Goal: Task Accomplishment & Management: Complete application form

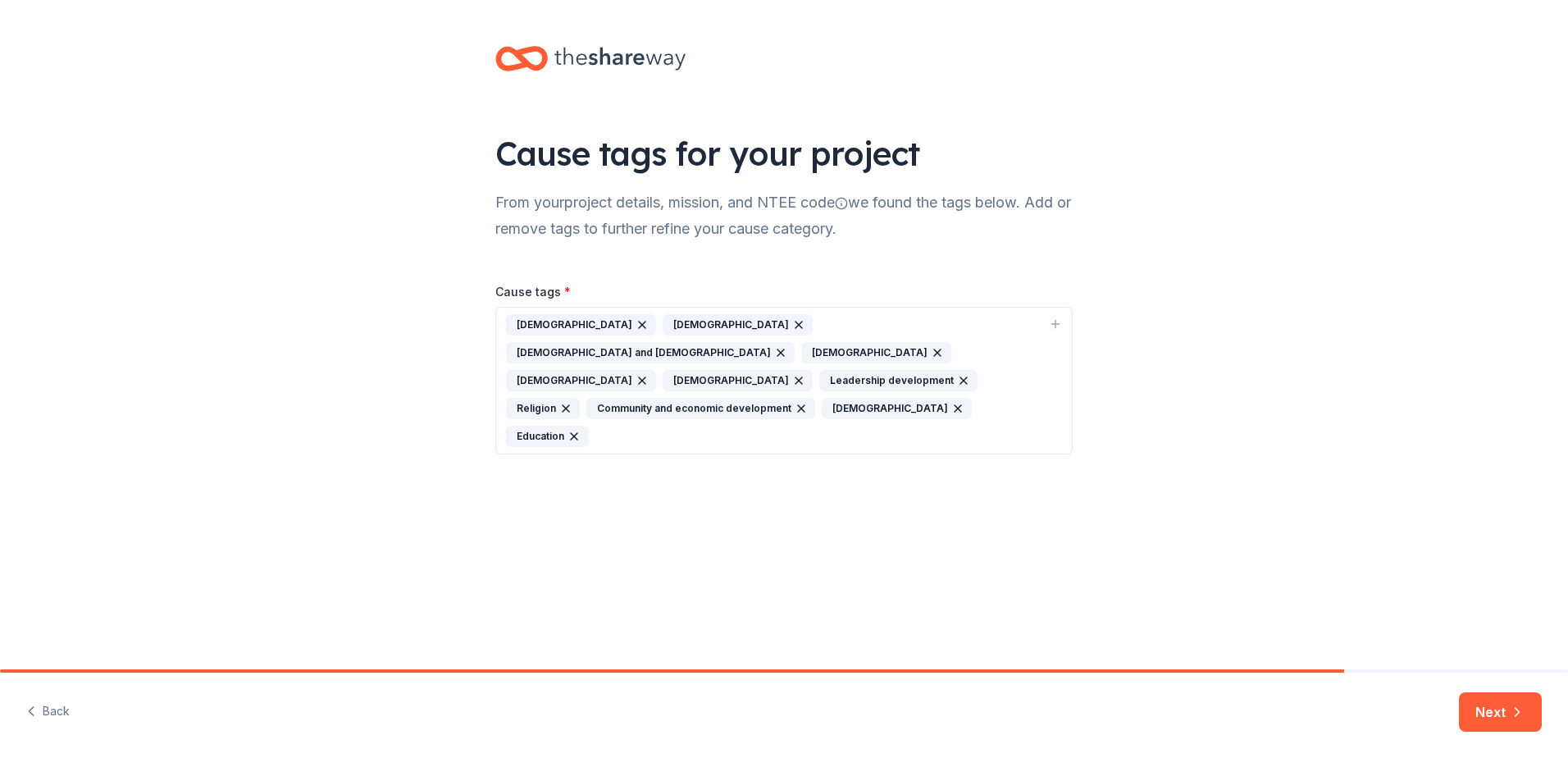
click at [596, 315] on div "Protestantism" at bounding box center [581, 325] width 150 height 21
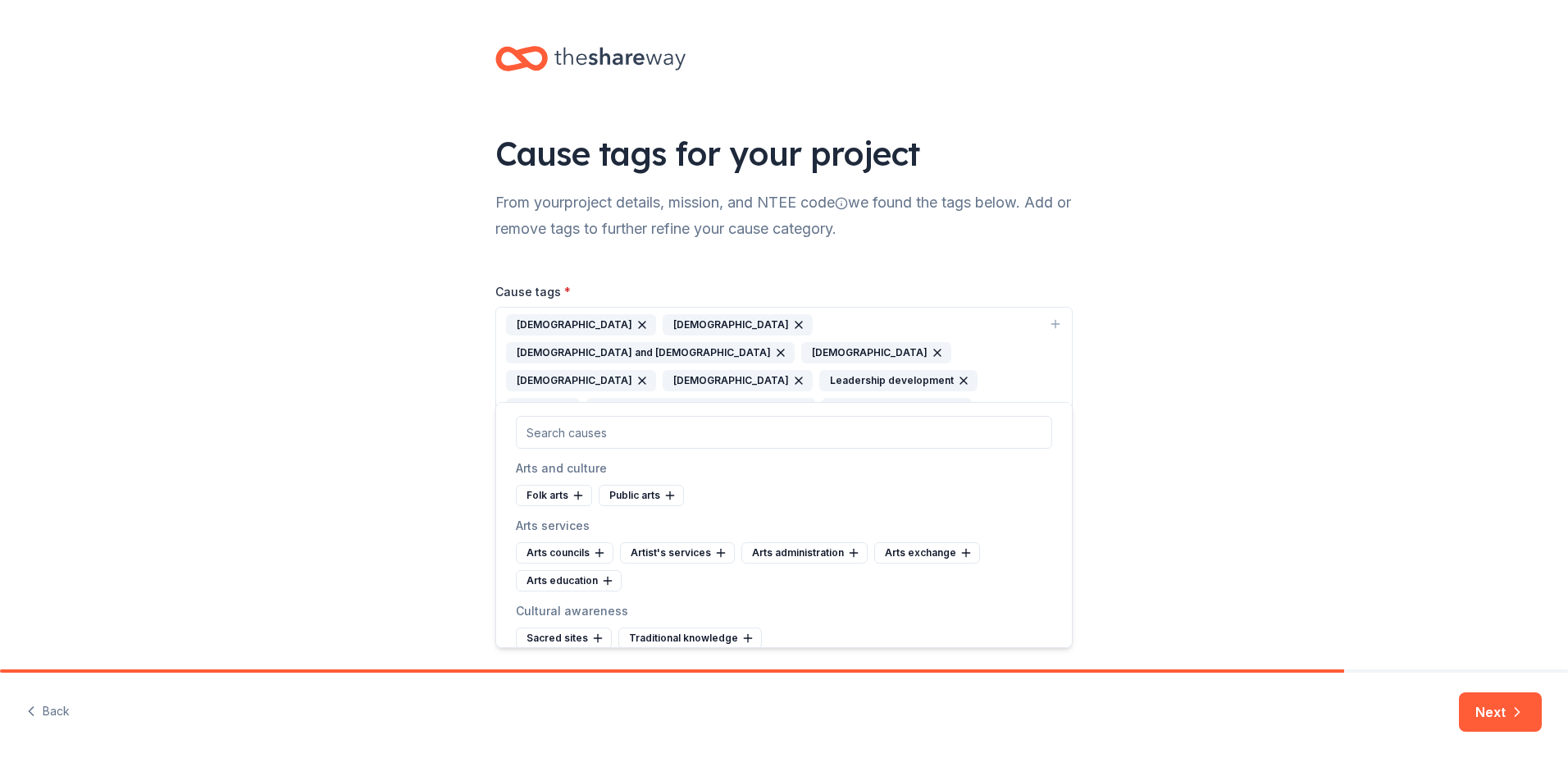
click at [636, 321] on icon "button" at bounding box center [642, 325] width 13 height 13
click at [952, 351] on icon "button" at bounding box center [955, 352] width 6 height 6
click at [805, 346] on icon "button" at bounding box center [799, 352] width 13 height 13
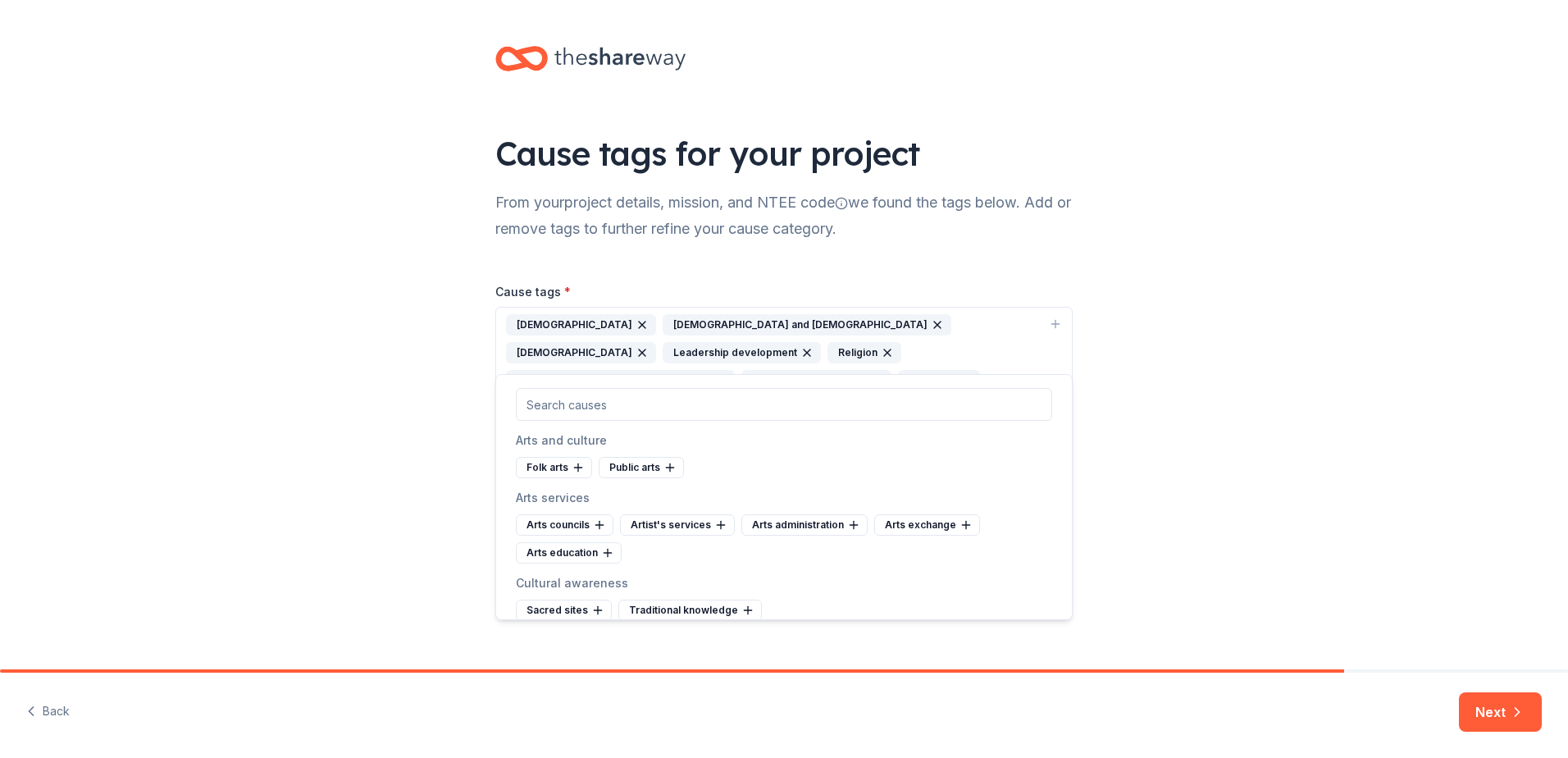
click at [648, 346] on icon "button" at bounding box center [642, 352] width 13 height 13
click at [931, 322] on icon "button" at bounding box center [937, 325] width 13 height 13
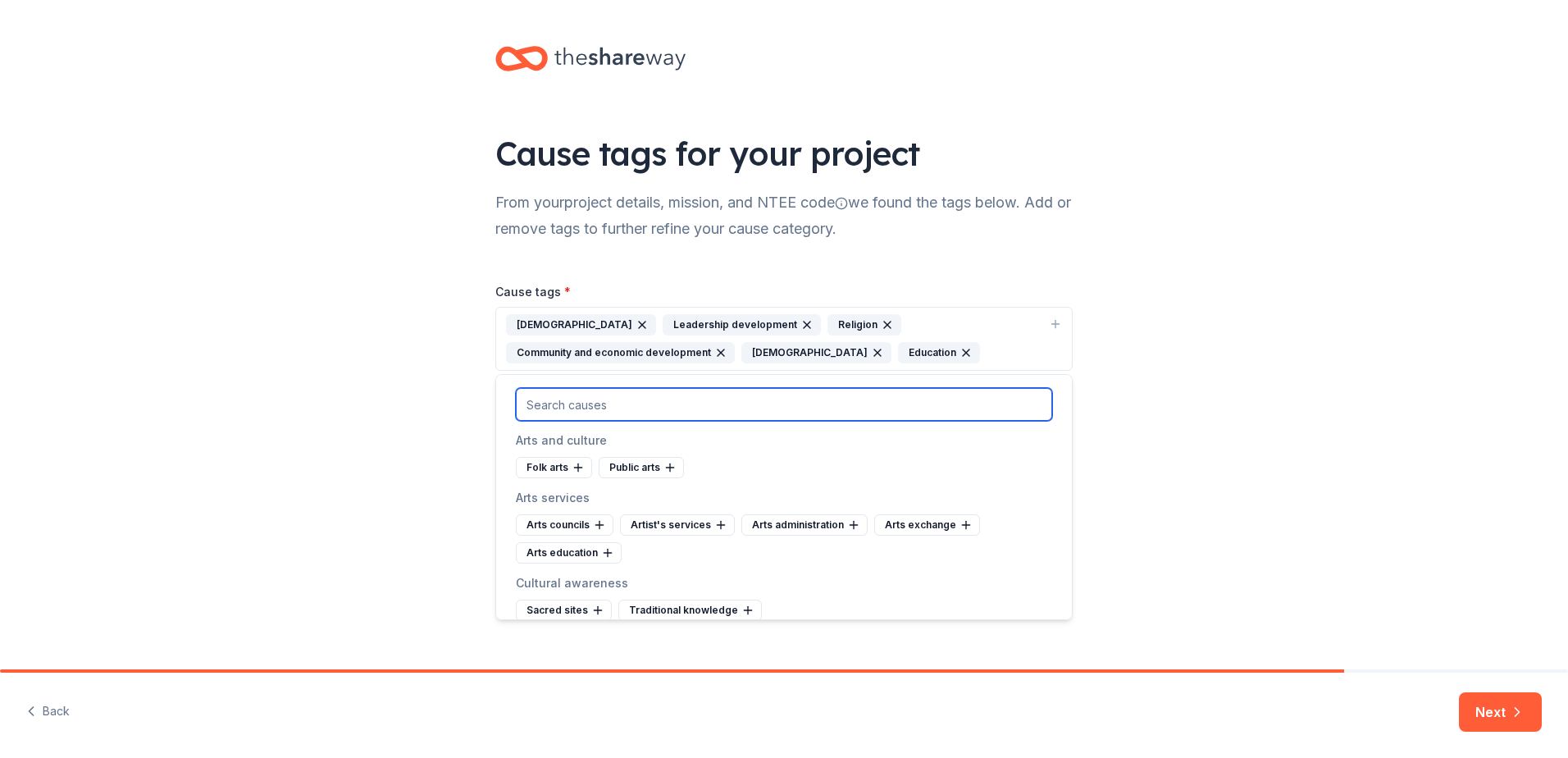
click at [663, 410] on input "text" at bounding box center [784, 405] width 537 height 33
type input "food"
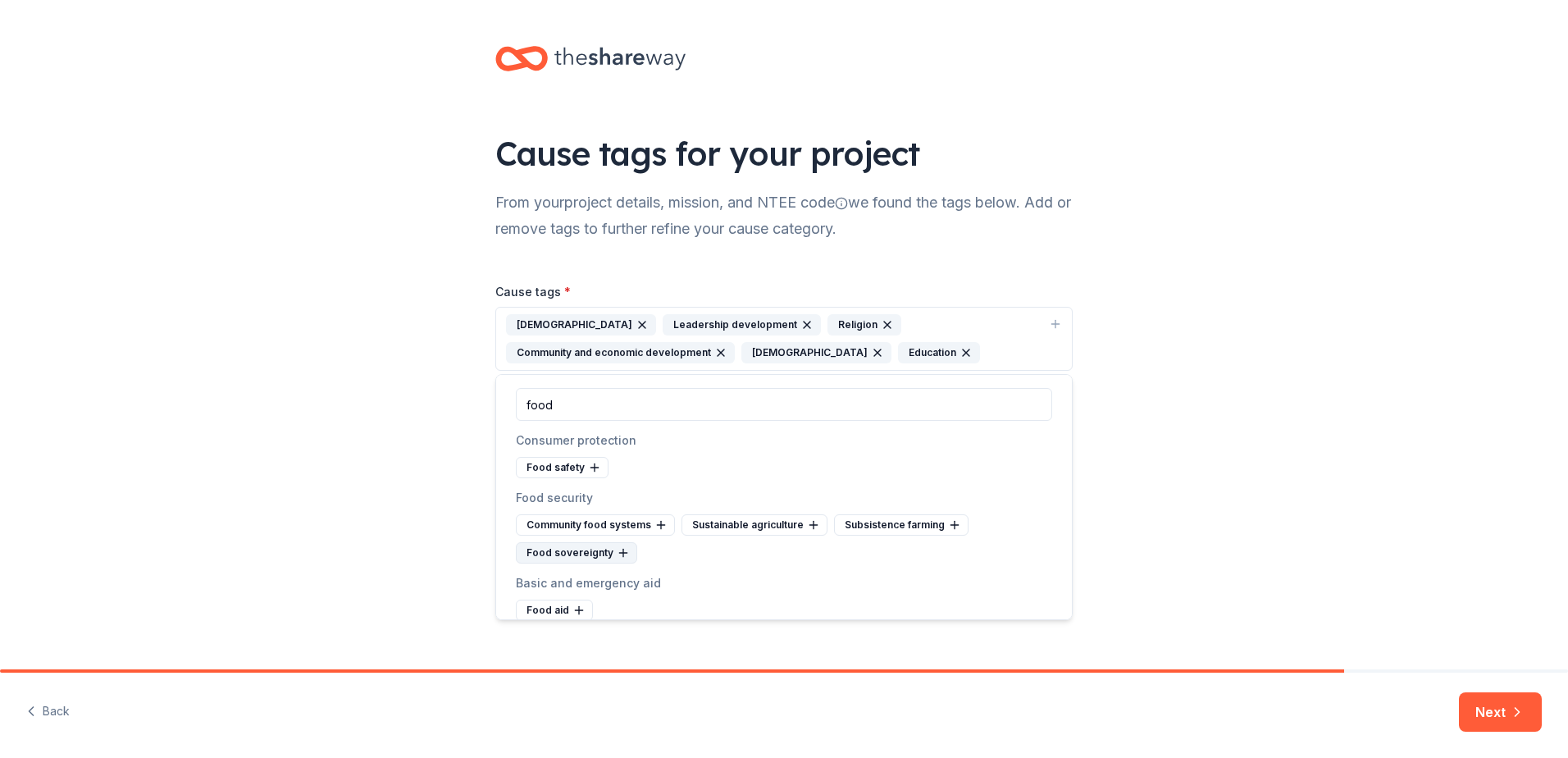
click at [595, 552] on div "Food sovereignty" at bounding box center [576, 552] width 122 height 21
click at [604, 528] on div "Community food systems" at bounding box center [595, 525] width 160 height 21
click at [1500, 706] on button "Next" at bounding box center [1501, 712] width 83 height 40
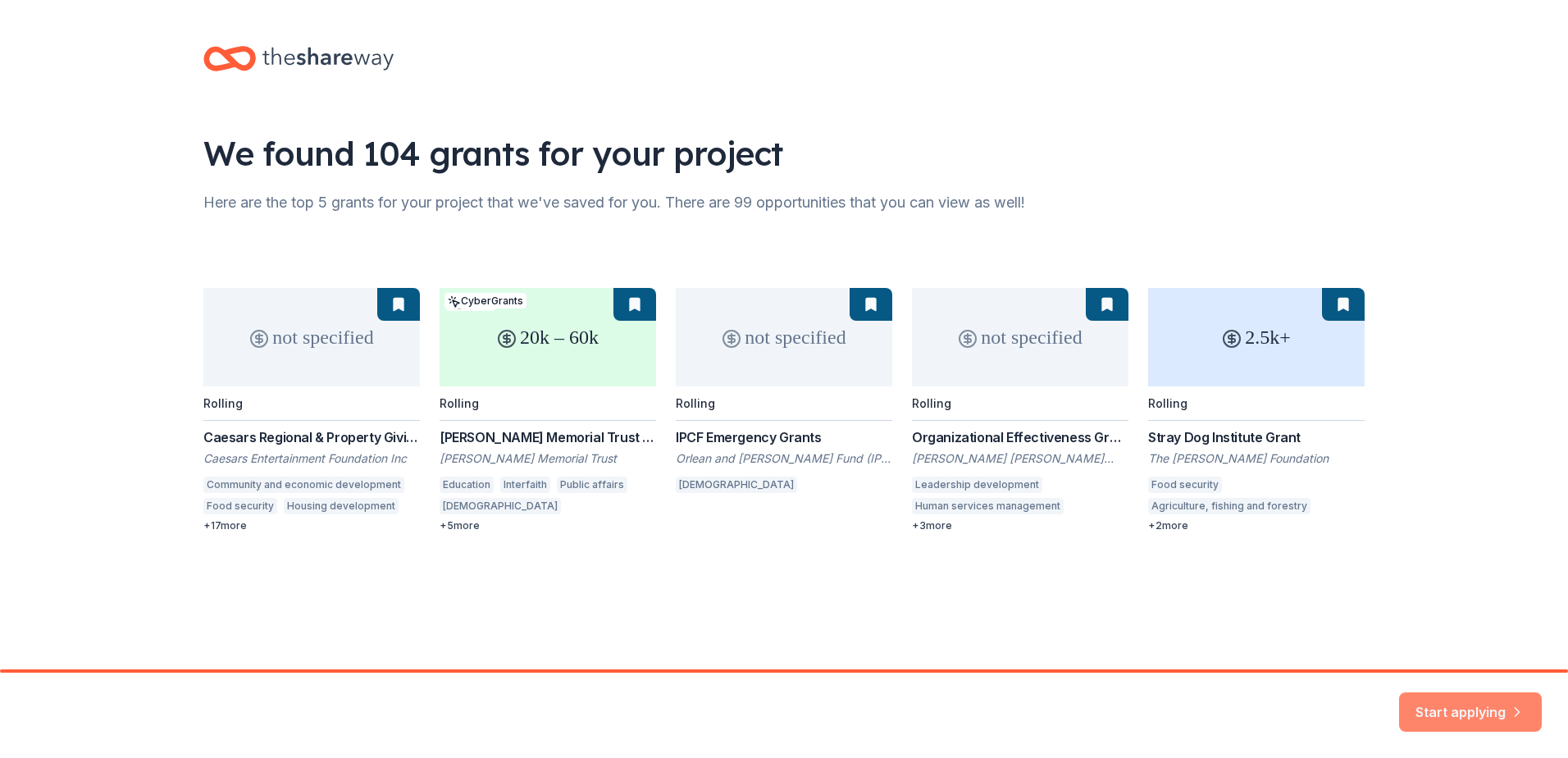
click at [1459, 700] on button "Start applying" at bounding box center [1470, 702] width 143 height 40
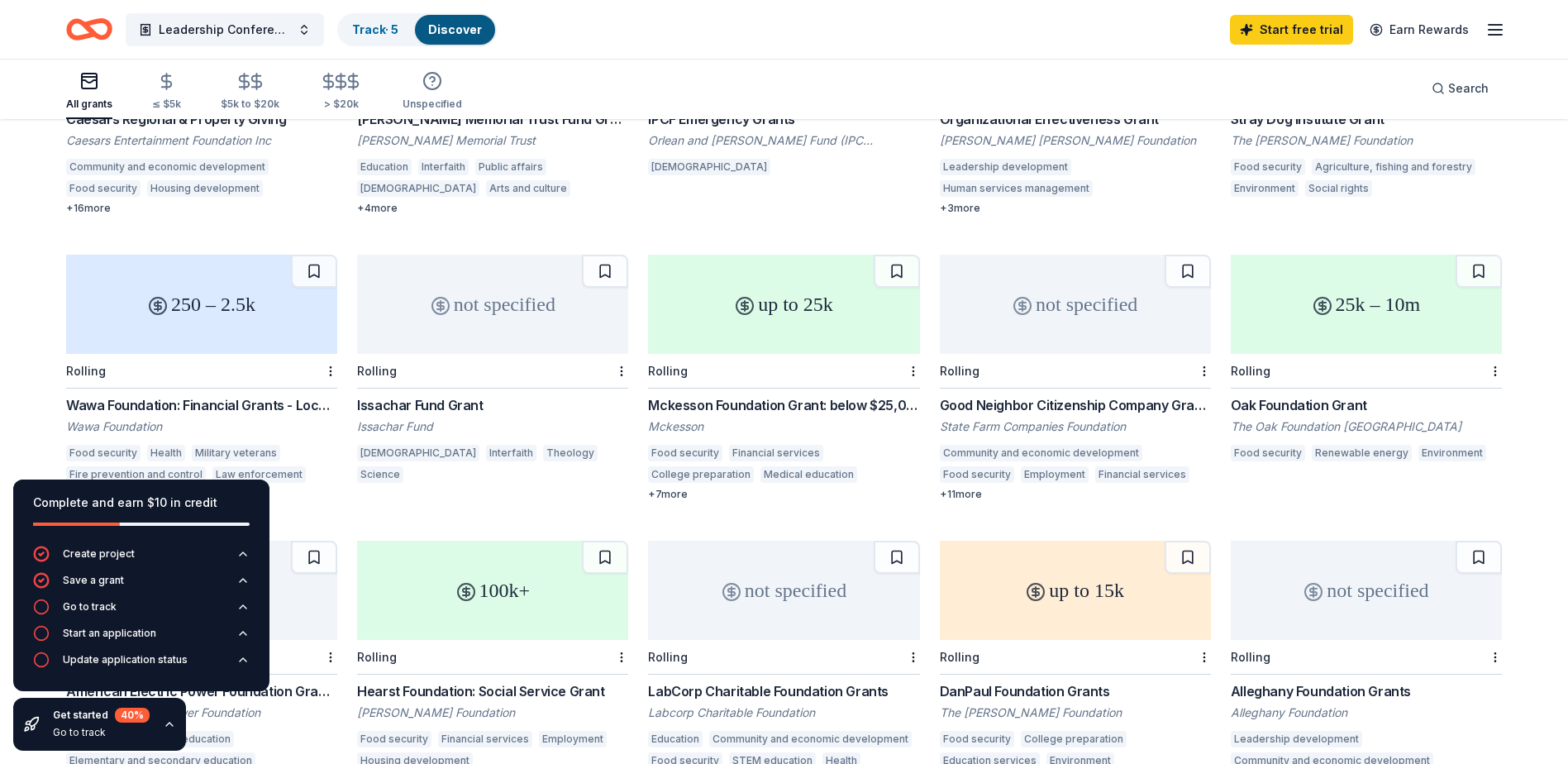
scroll to position [331, 0]
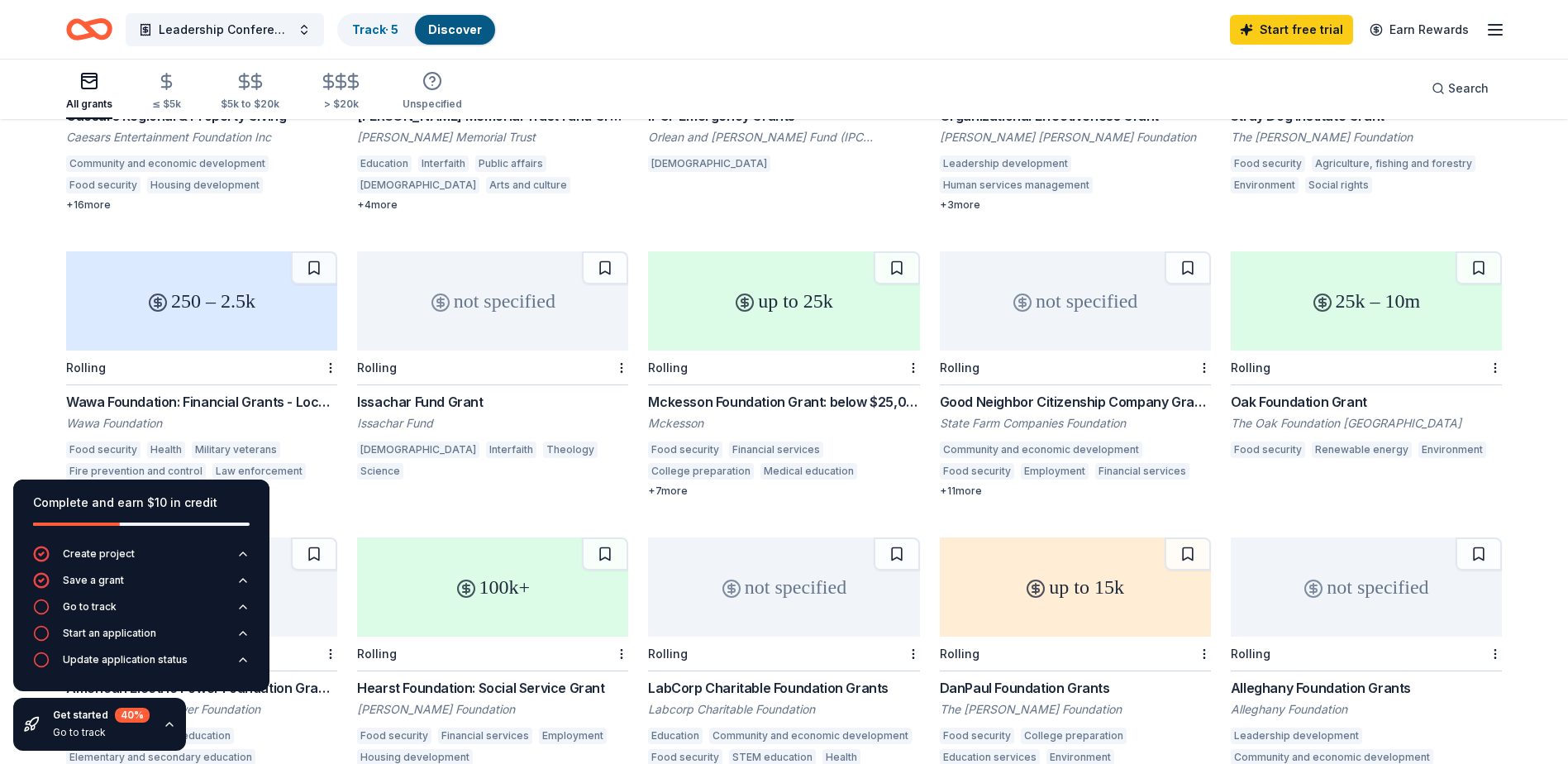
click at [789, 77] on div "All grants ≤ $5k $5k to $20k > $20k Unspecified Search" at bounding box center [784, 88] width 1436 height 61
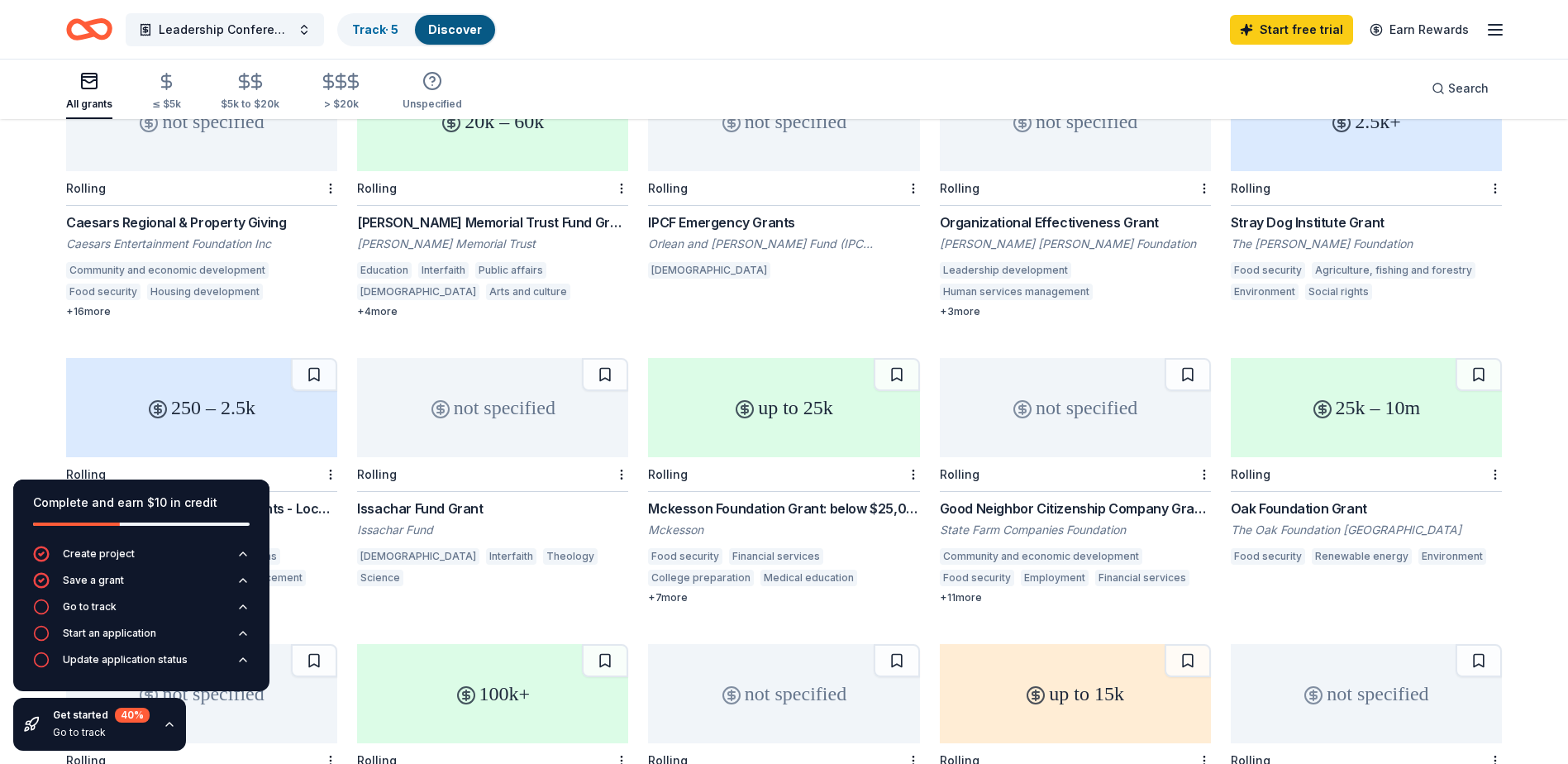
scroll to position [248, 0]
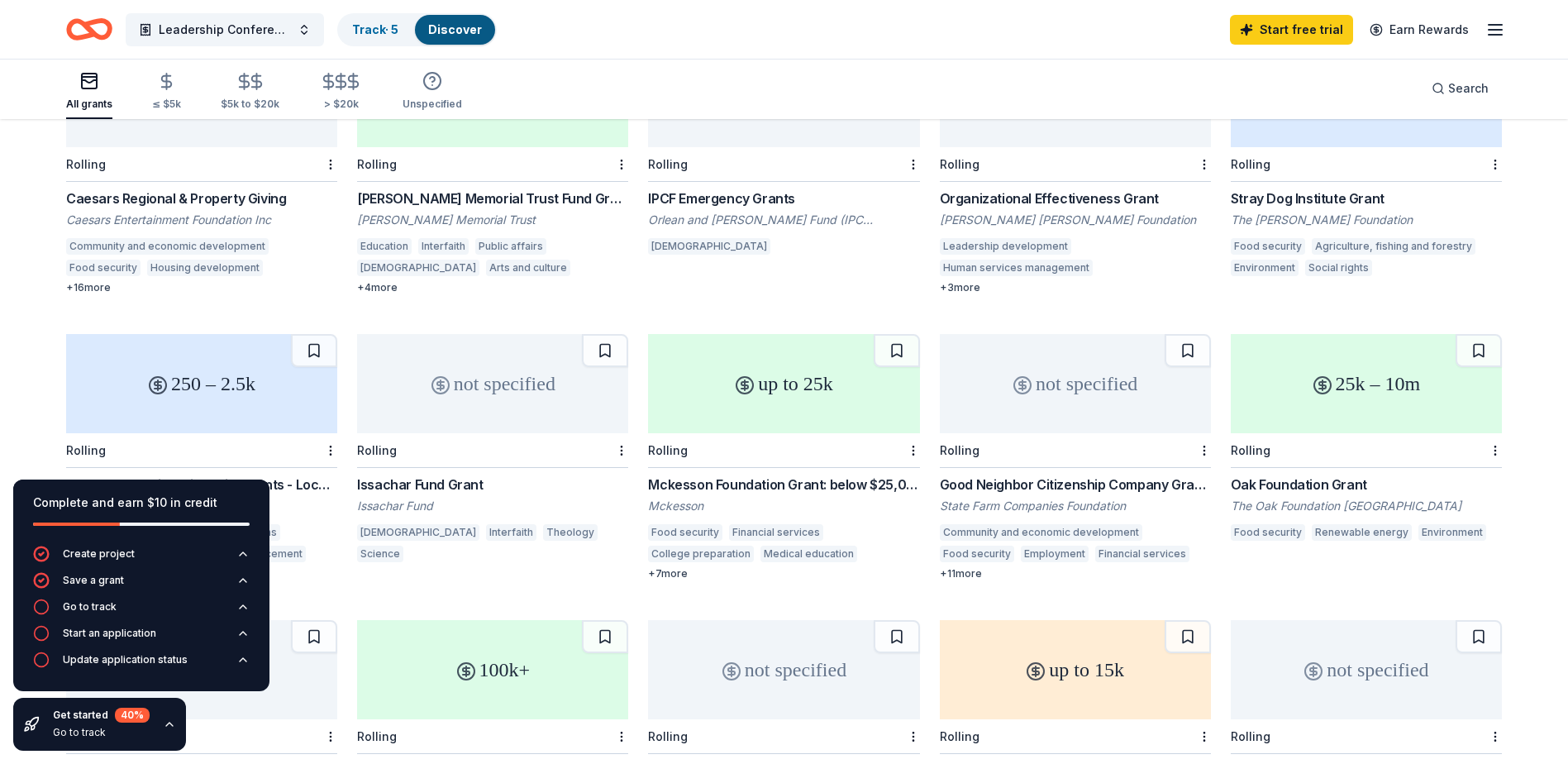
click at [808, 351] on div "up to 25k" at bounding box center [784, 383] width 271 height 99
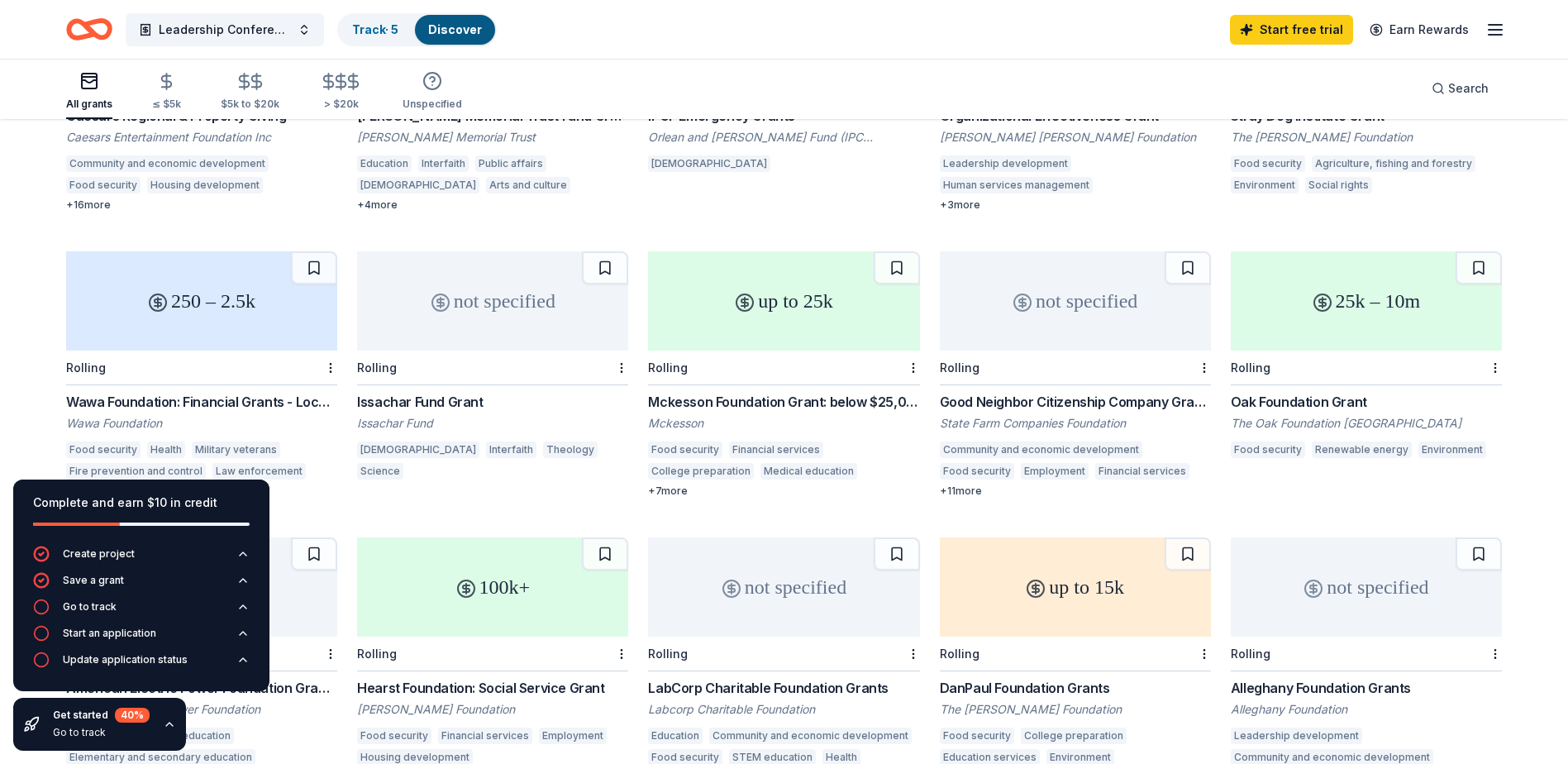
scroll to position [414, 0]
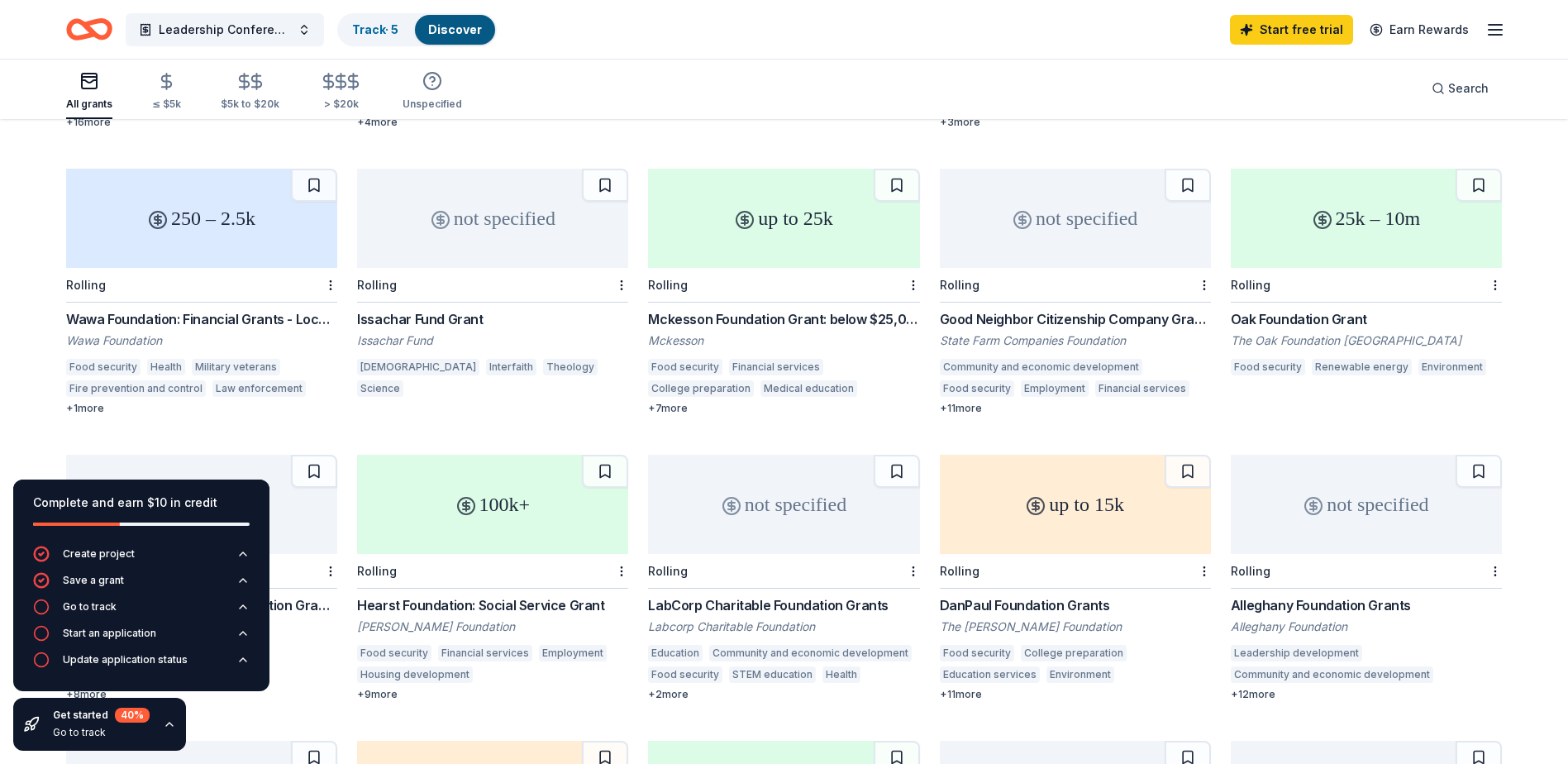
drag, startPoint x: 1434, startPoint y: 344, endPoint x: 1539, endPoint y: 146, distance: 224.1
click at [1539, 146] on div "218 results in Pleasantville, NJ not specified Rolling Caesars Regional & Prope…" at bounding box center [784, 698] width 1568 height 1982
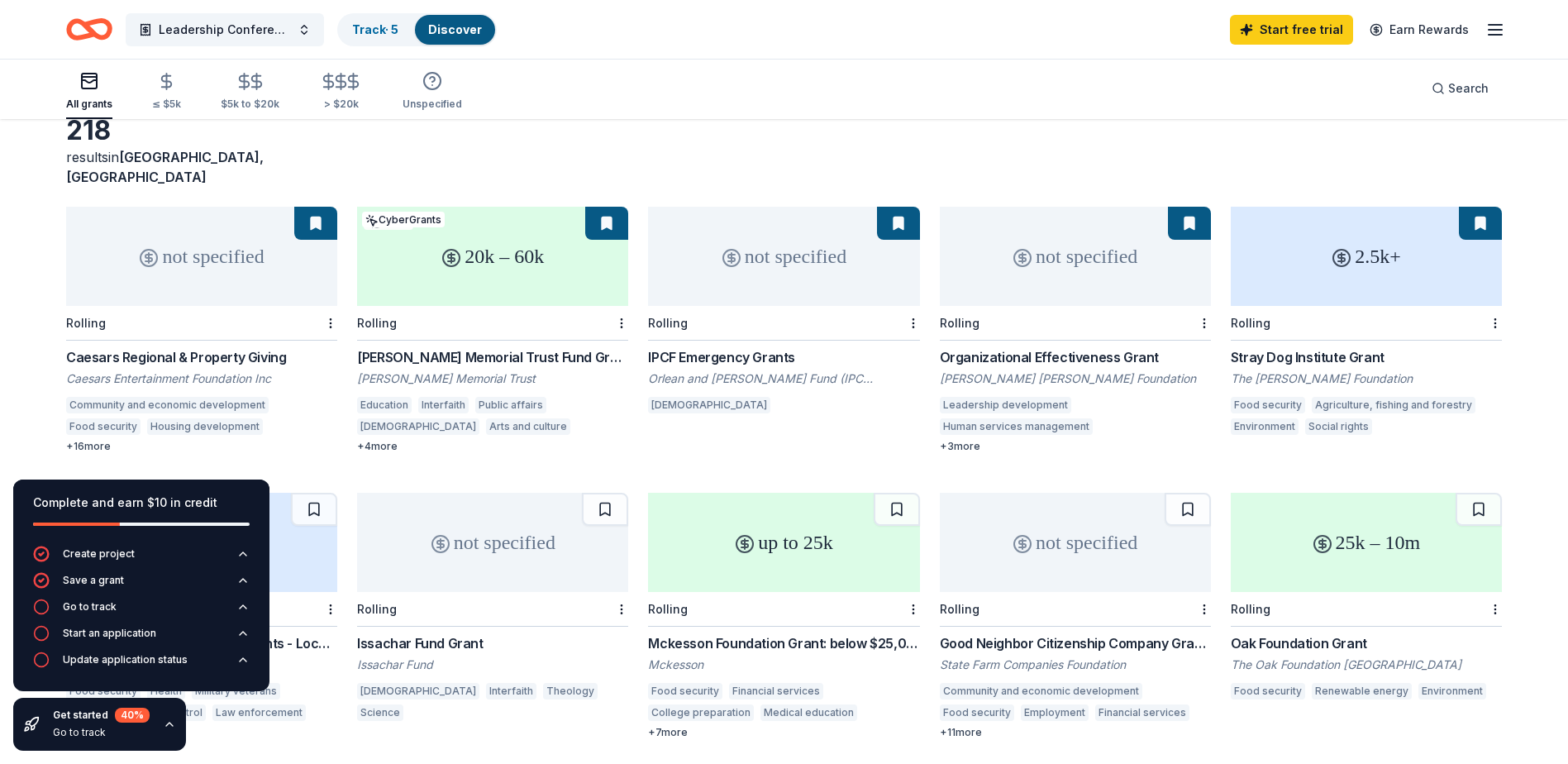
scroll to position [83, 0]
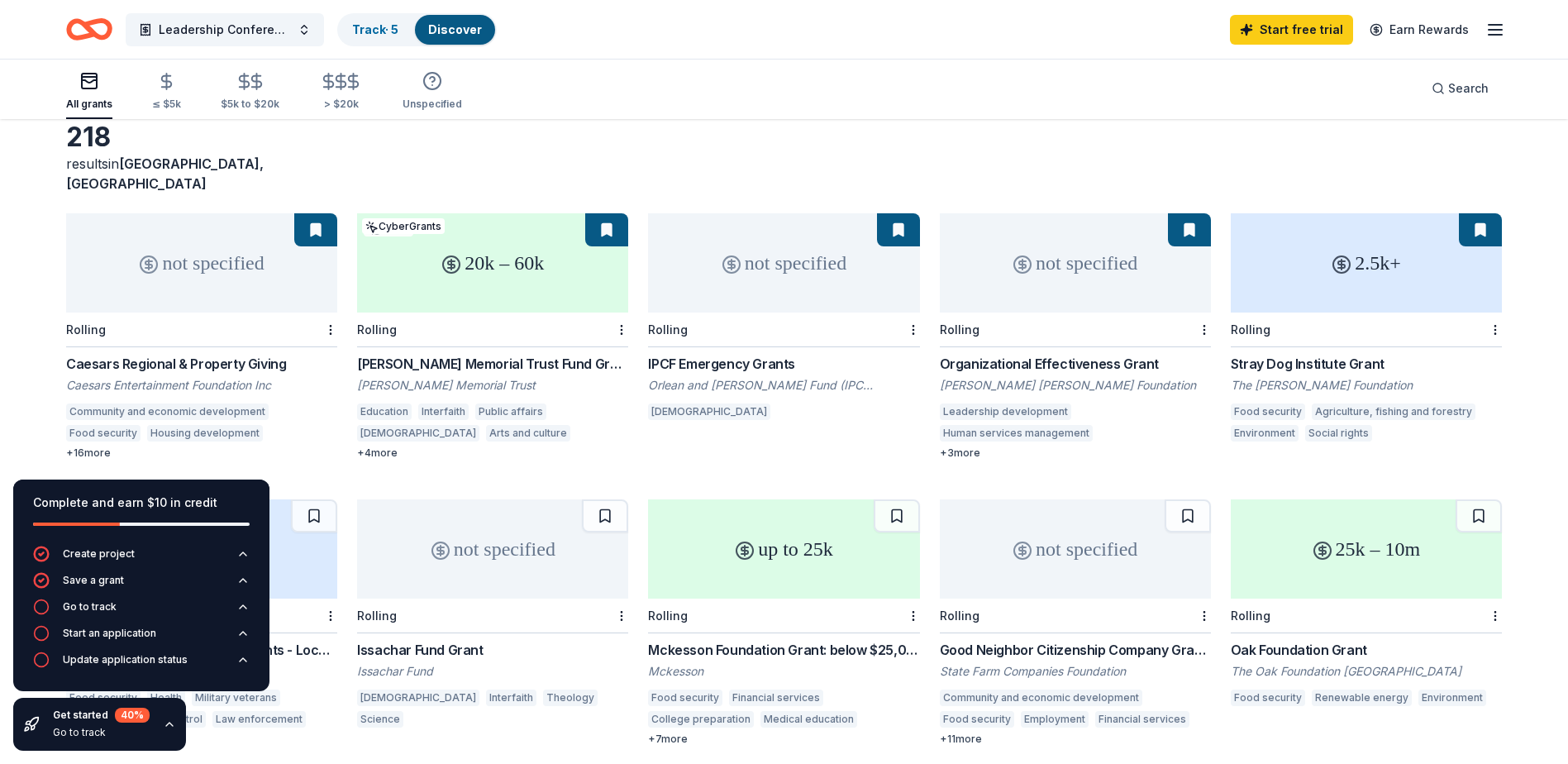
drag, startPoint x: 1261, startPoint y: 375, endPoint x: 1466, endPoint y: 154, distance: 301.4
click at [1466, 154] on div "218 results in Pleasantville, NJ" at bounding box center [784, 157] width 1436 height 72
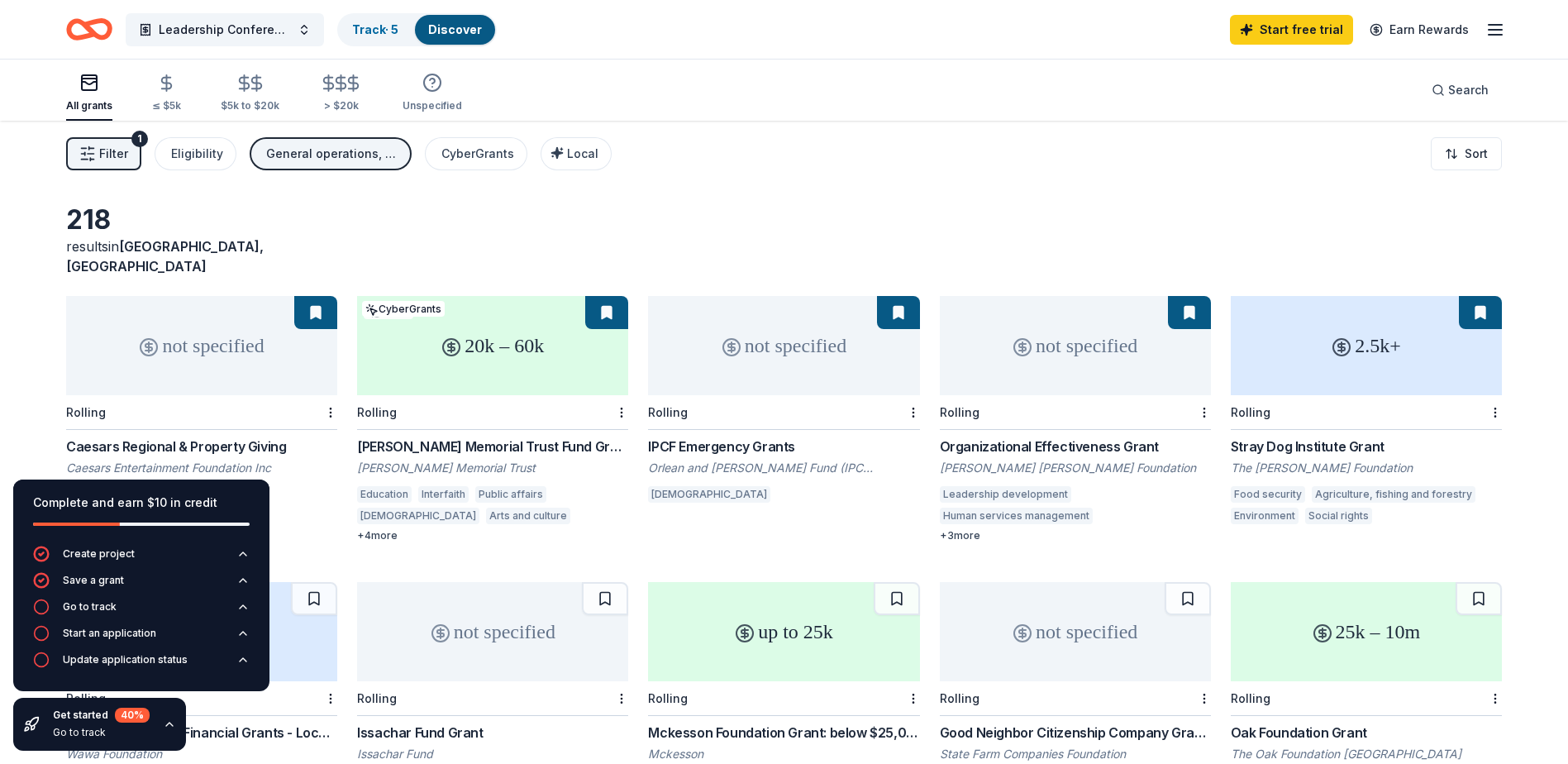
click at [587, 355] on div "20k – 60k" at bounding box center [493, 345] width 271 height 99
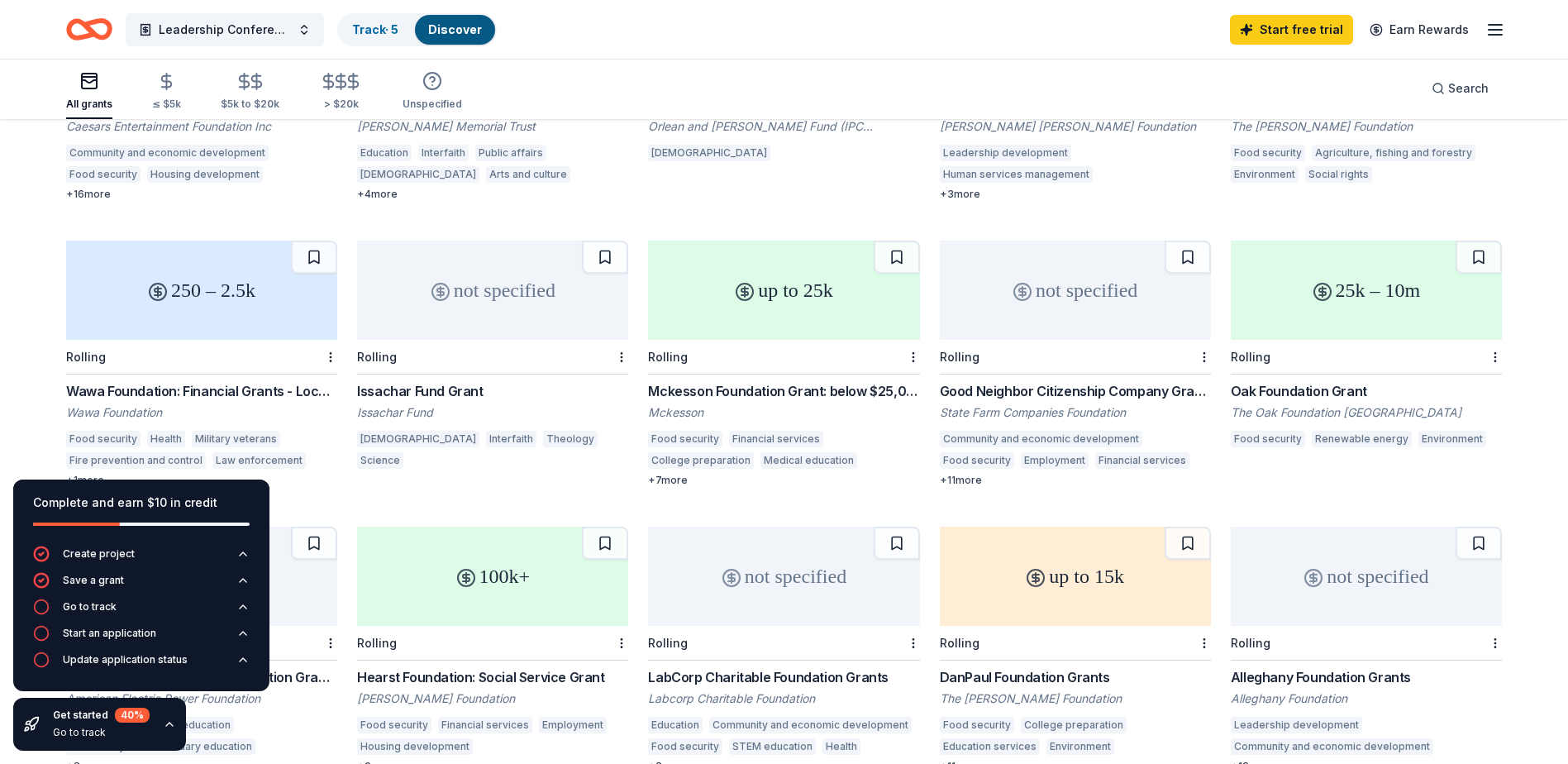
scroll to position [331, 0]
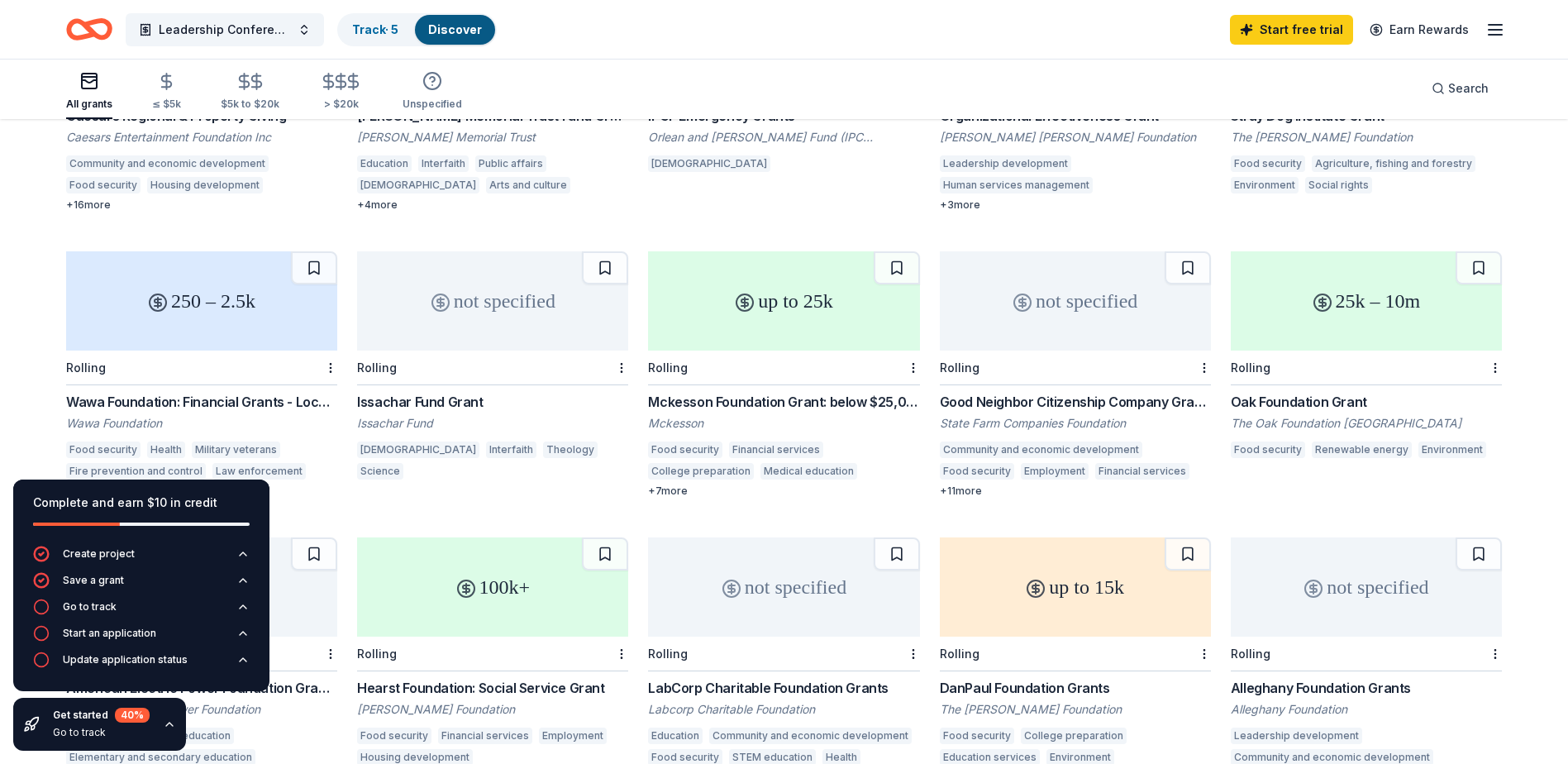
click at [1391, 305] on div "25k – 10m" at bounding box center [1366, 300] width 271 height 99
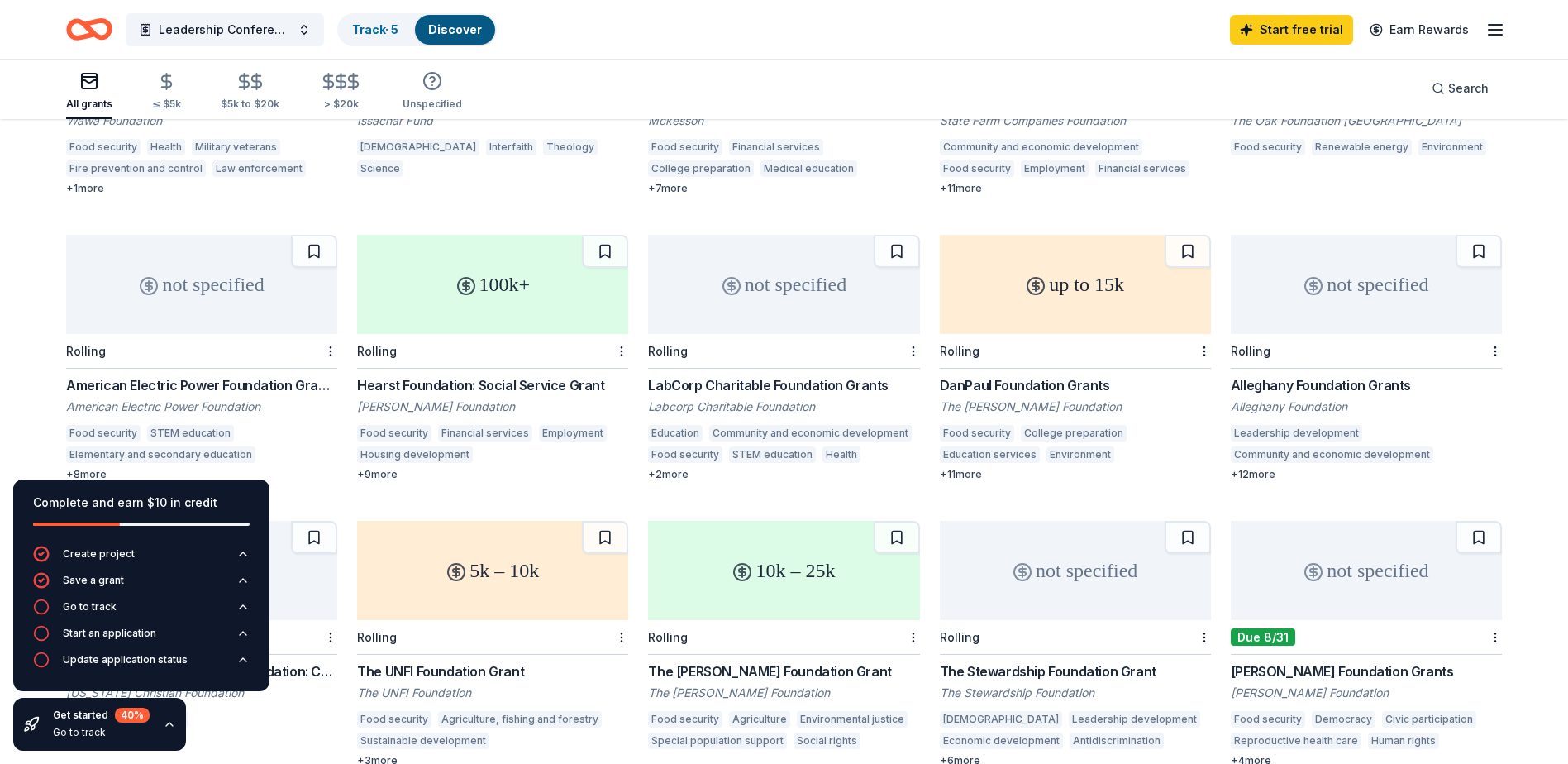
scroll to position [661, 0]
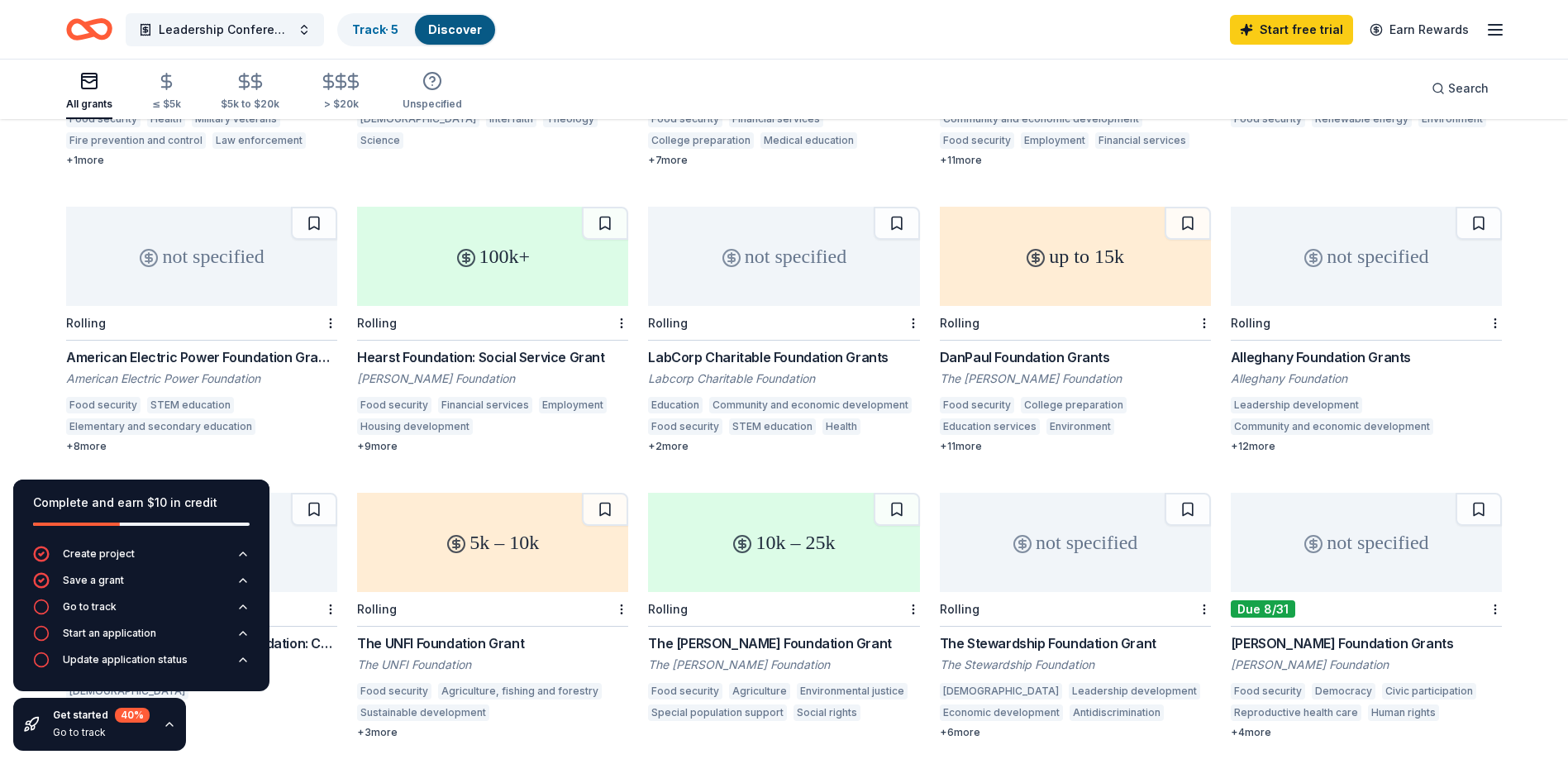
click at [504, 347] on div "Hearst Foundation: Social Service Grant" at bounding box center [493, 356] width 271 height 20
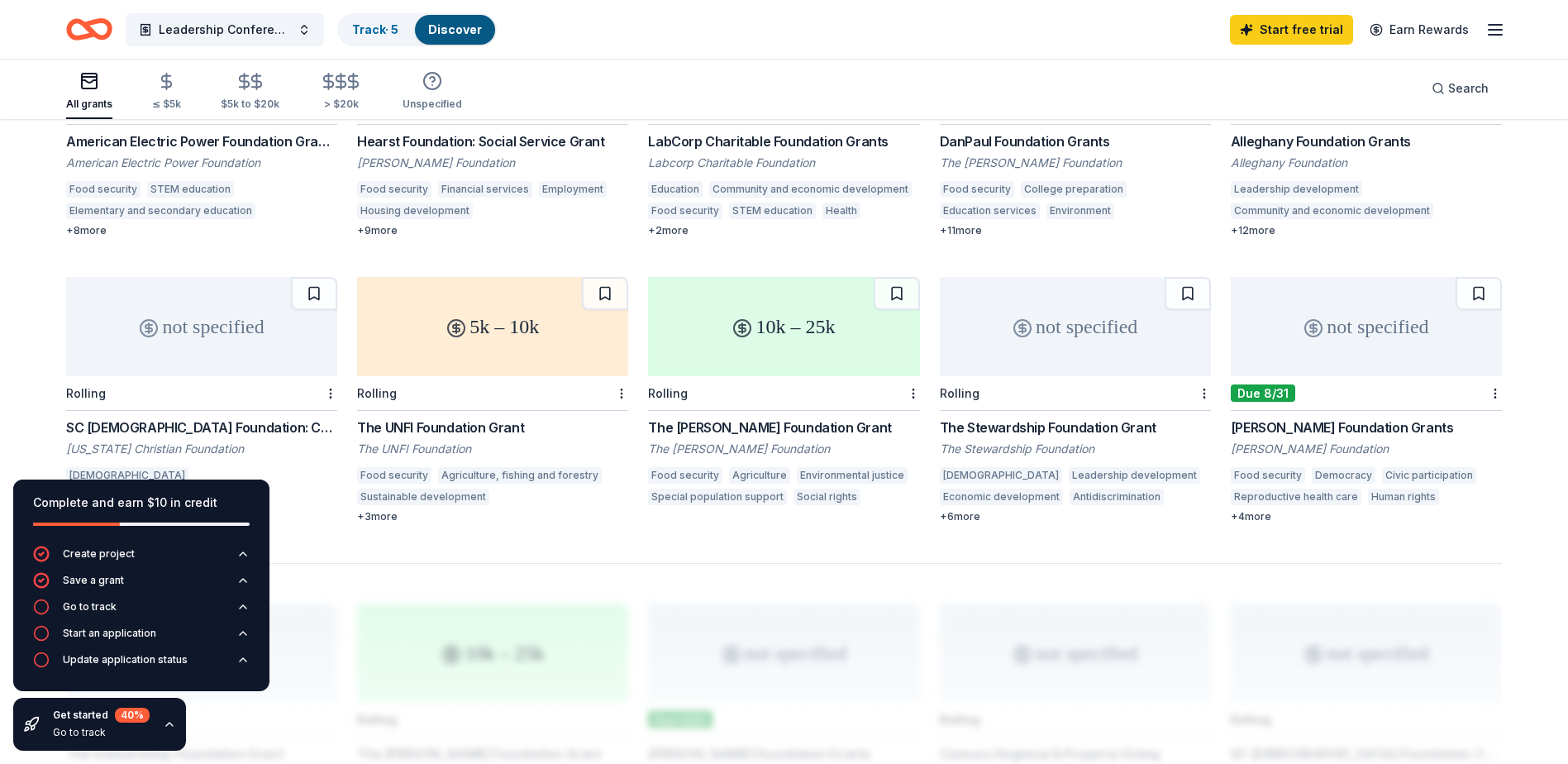
scroll to position [823, 0]
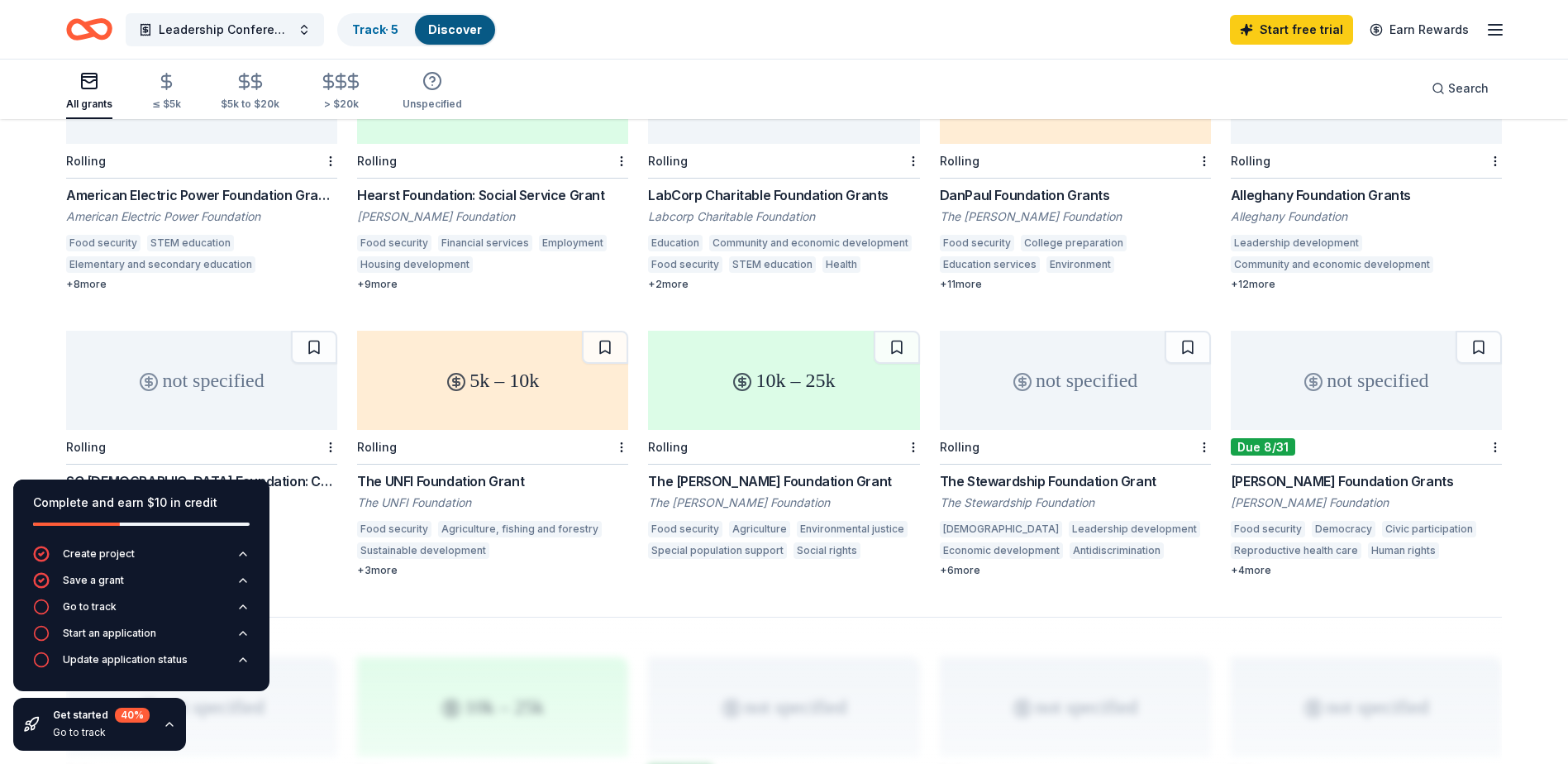
click at [758, 381] on div "10k – 25k" at bounding box center [784, 380] width 271 height 99
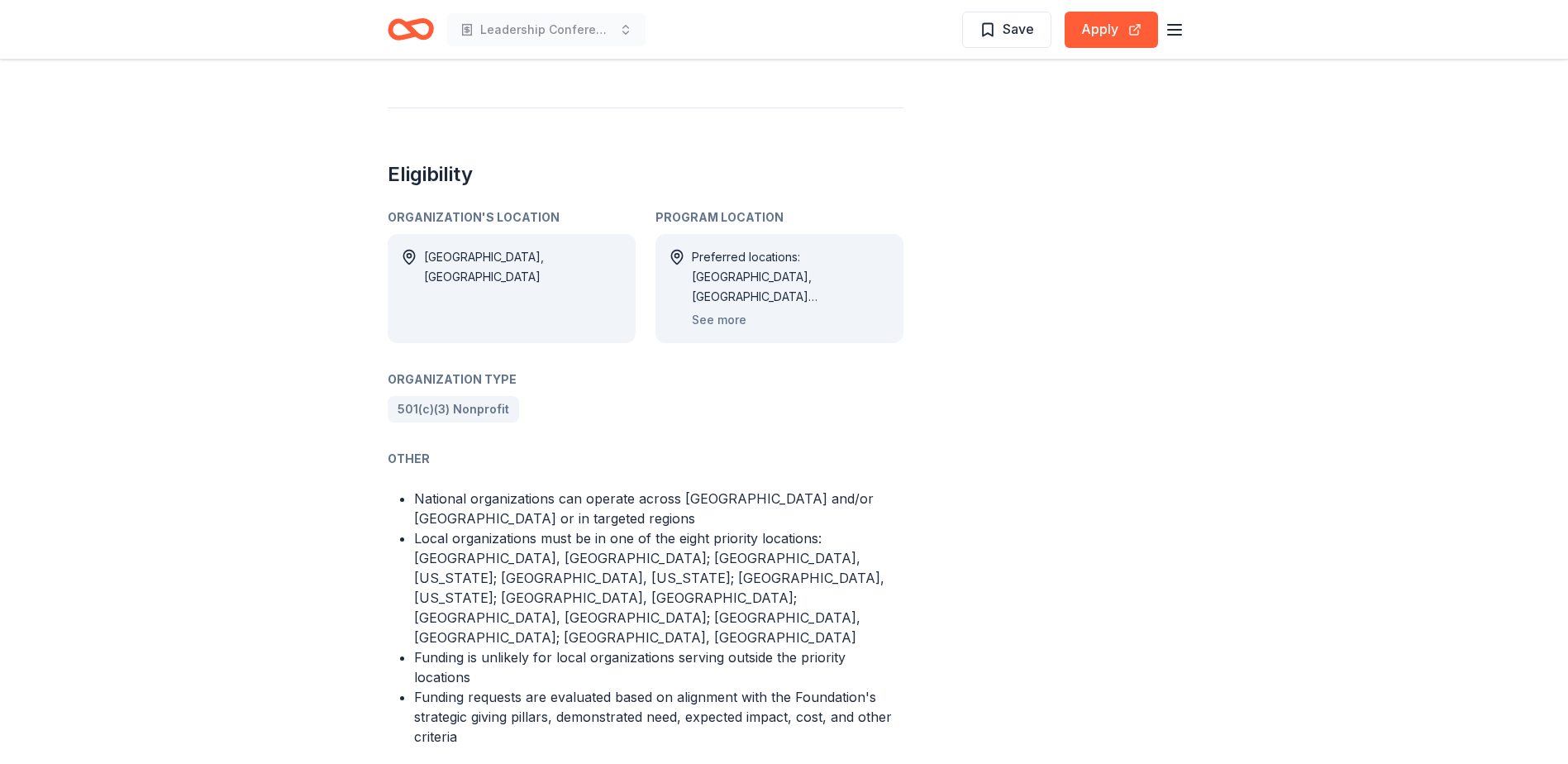
scroll to position [992, 0]
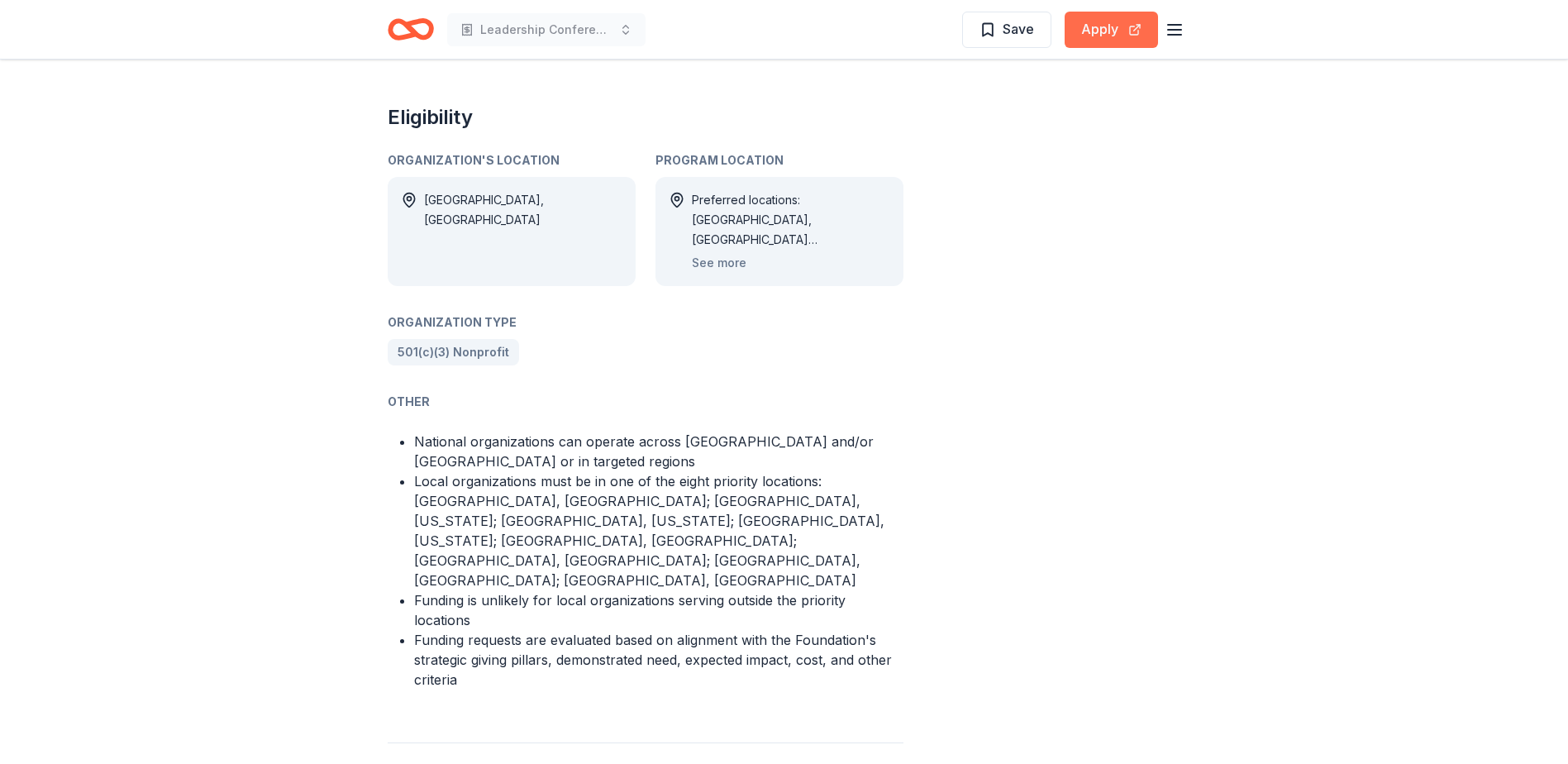
click at [1099, 25] on button "Apply" at bounding box center [1111, 29] width 93 height 36
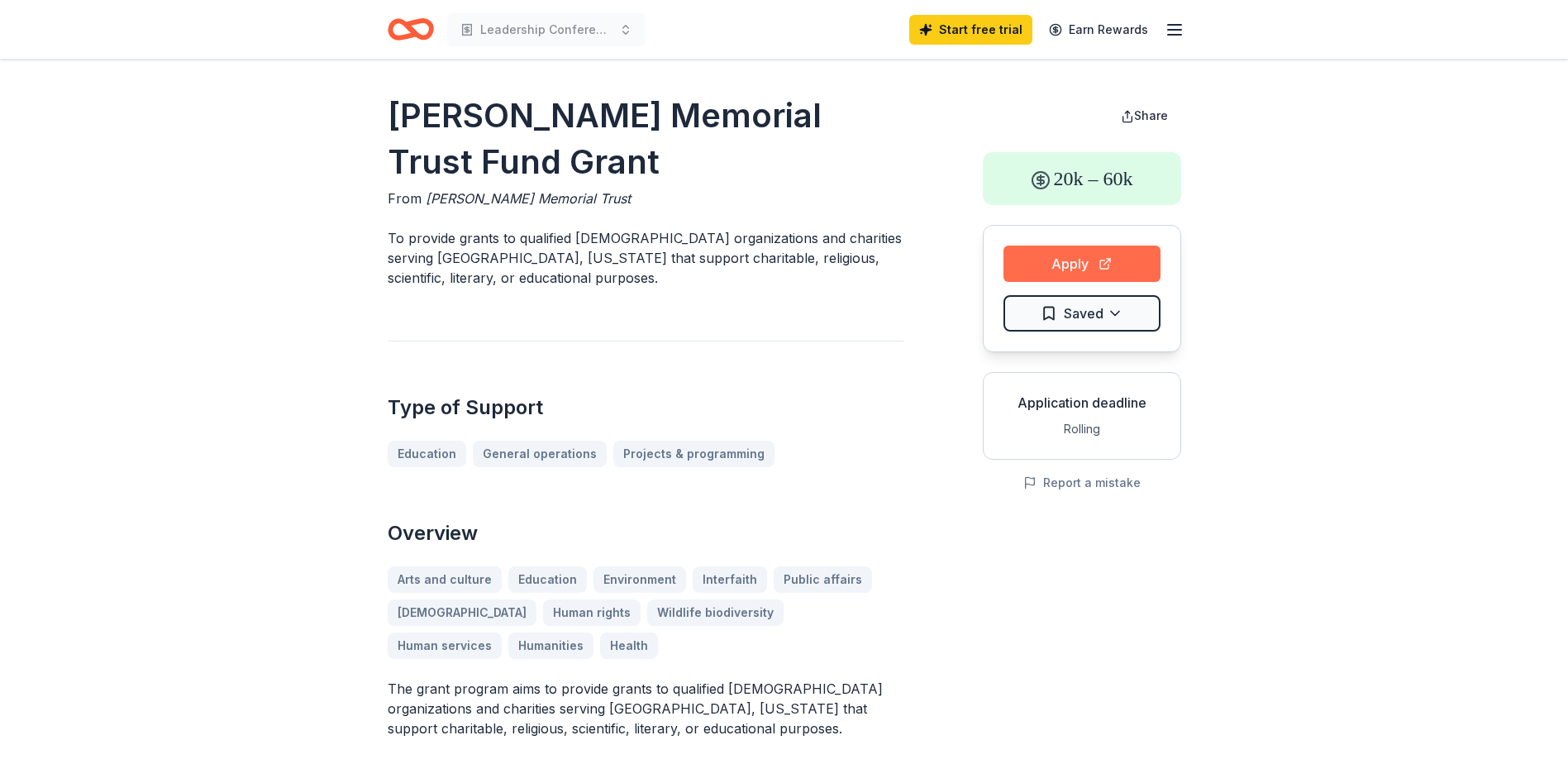
click at [1138, 265] on button "Apply" at bounding box center [1082, 263] width 157 height 36
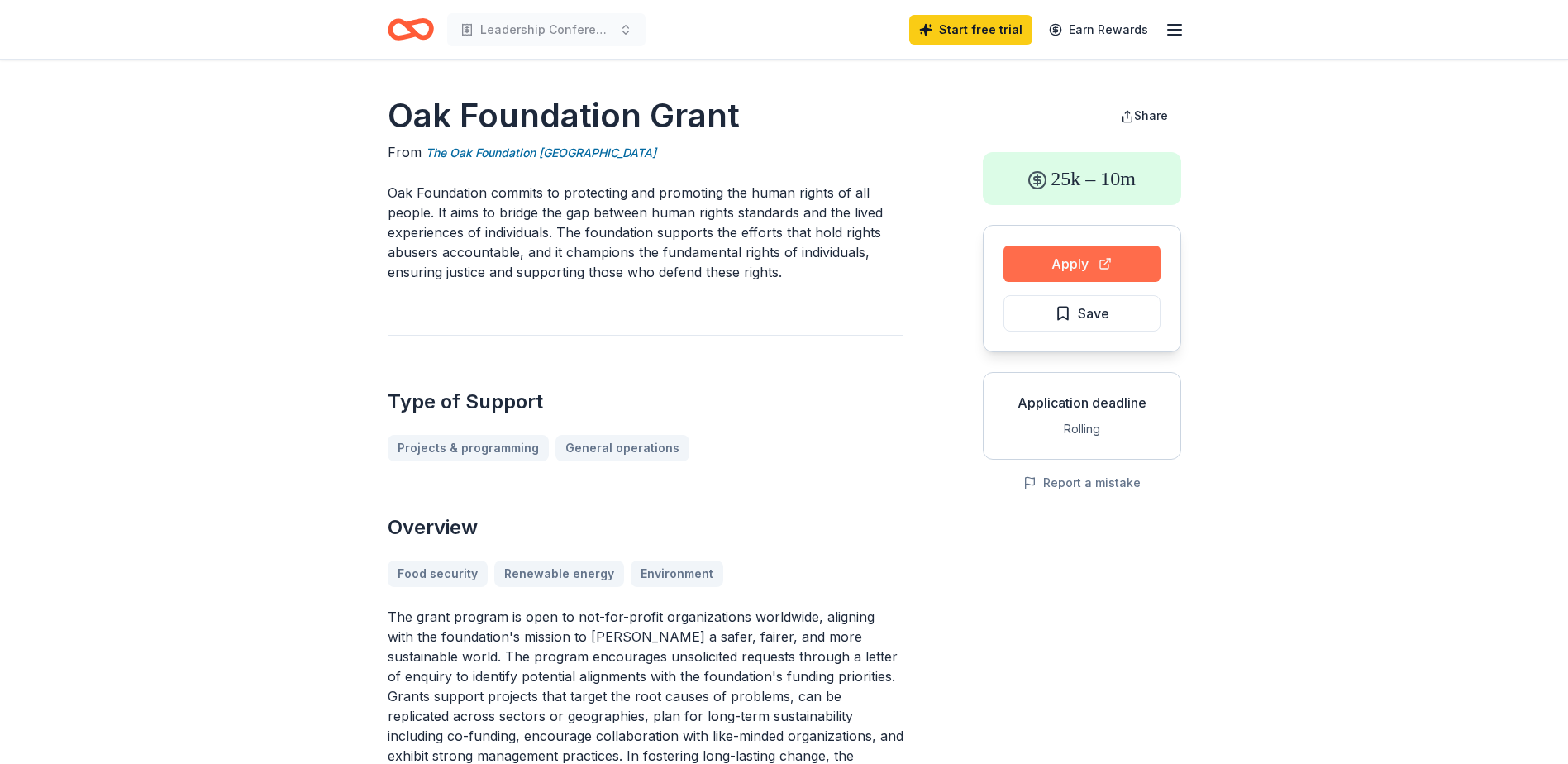
click at [1129, 265] on button "Apply" at bounding box center [1082, 263] width 157 height 36
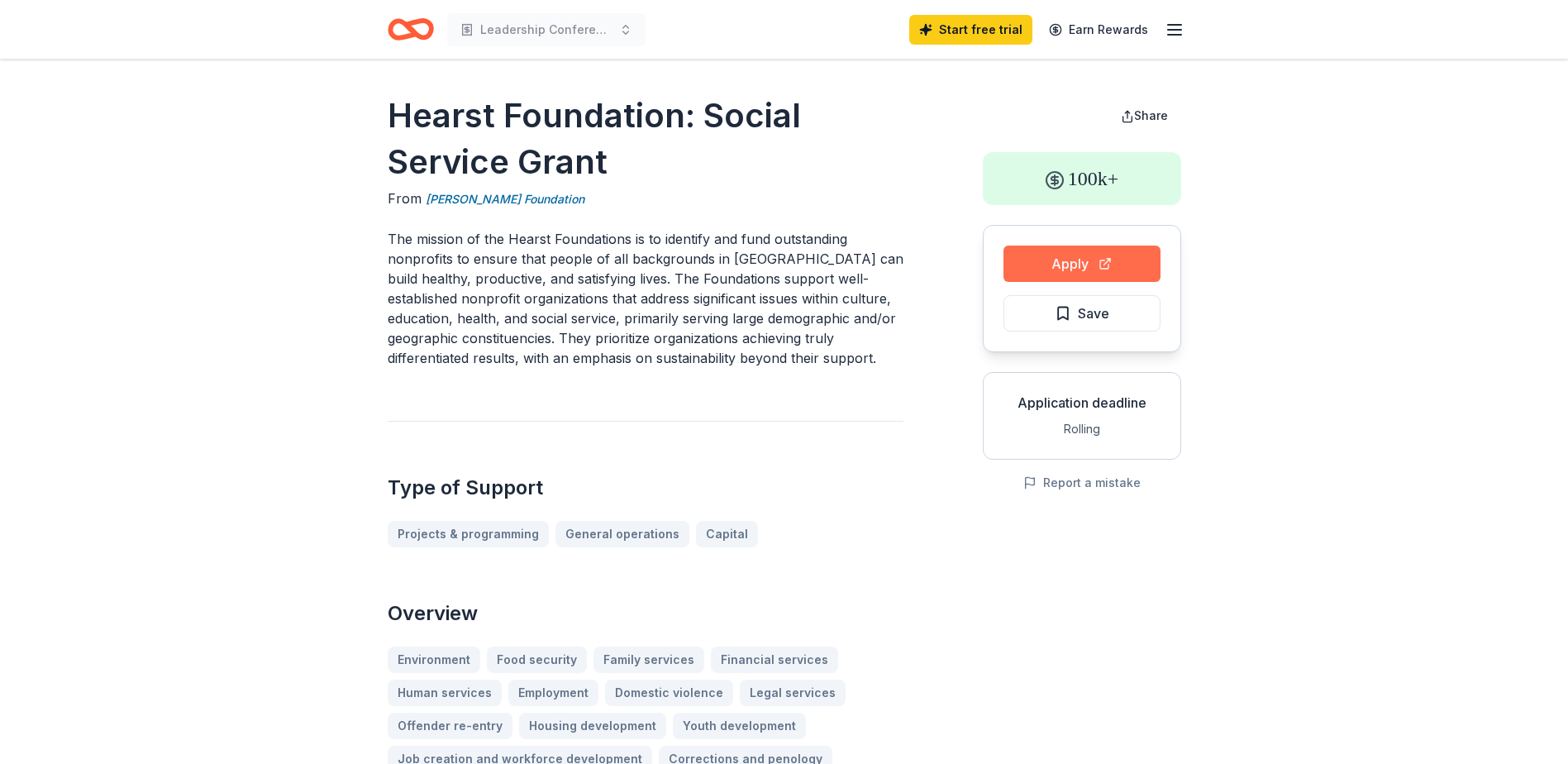
click at [1048, 266] on button "Apply" at bounding box center [1082, 263] width 157 height 36
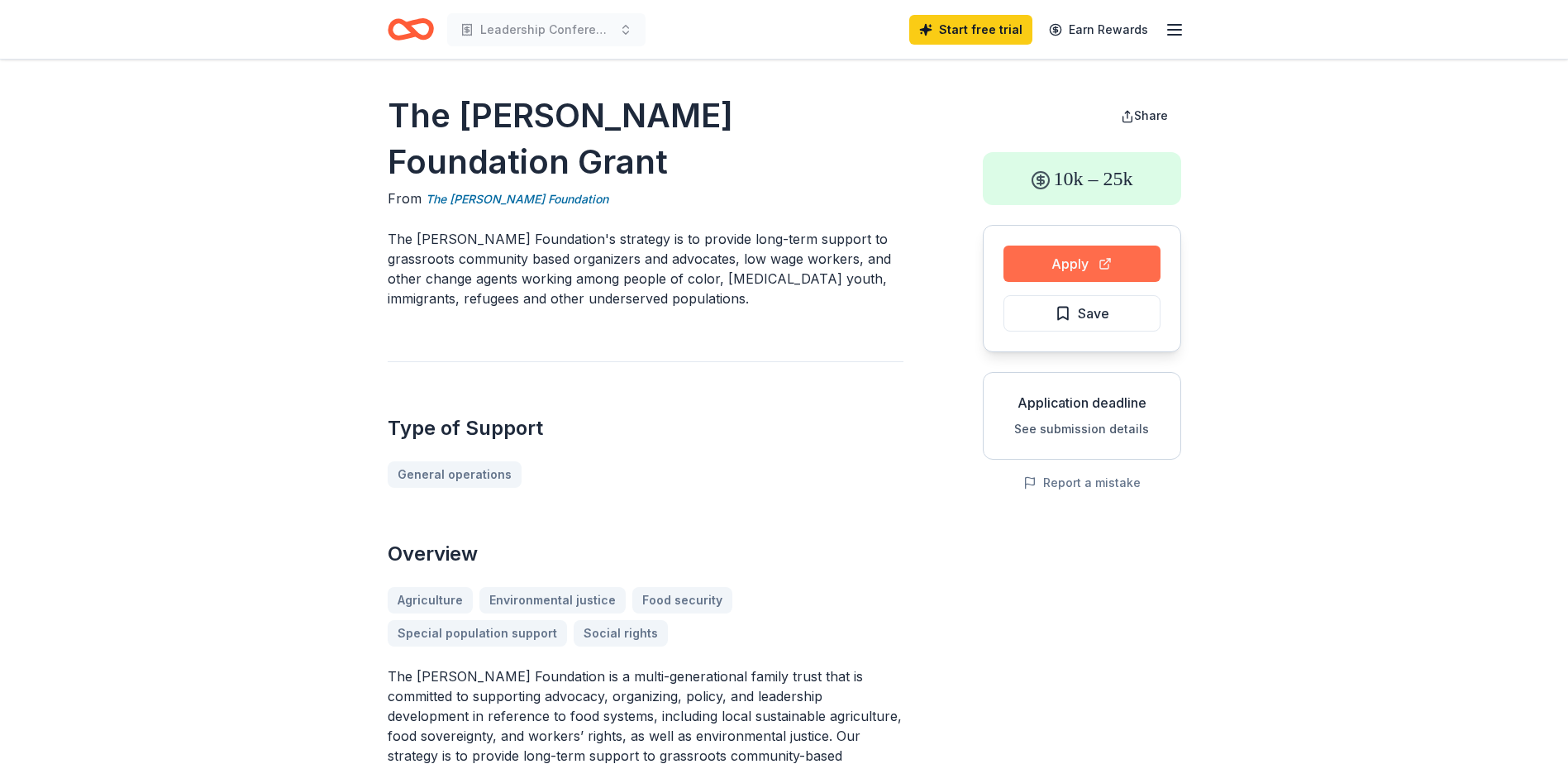
click at [1067, 255] on button "Apply" at bounding box center [1082, 263] width 157 height 36
